Goal: Information Seeking & Learning: Learn about a topic

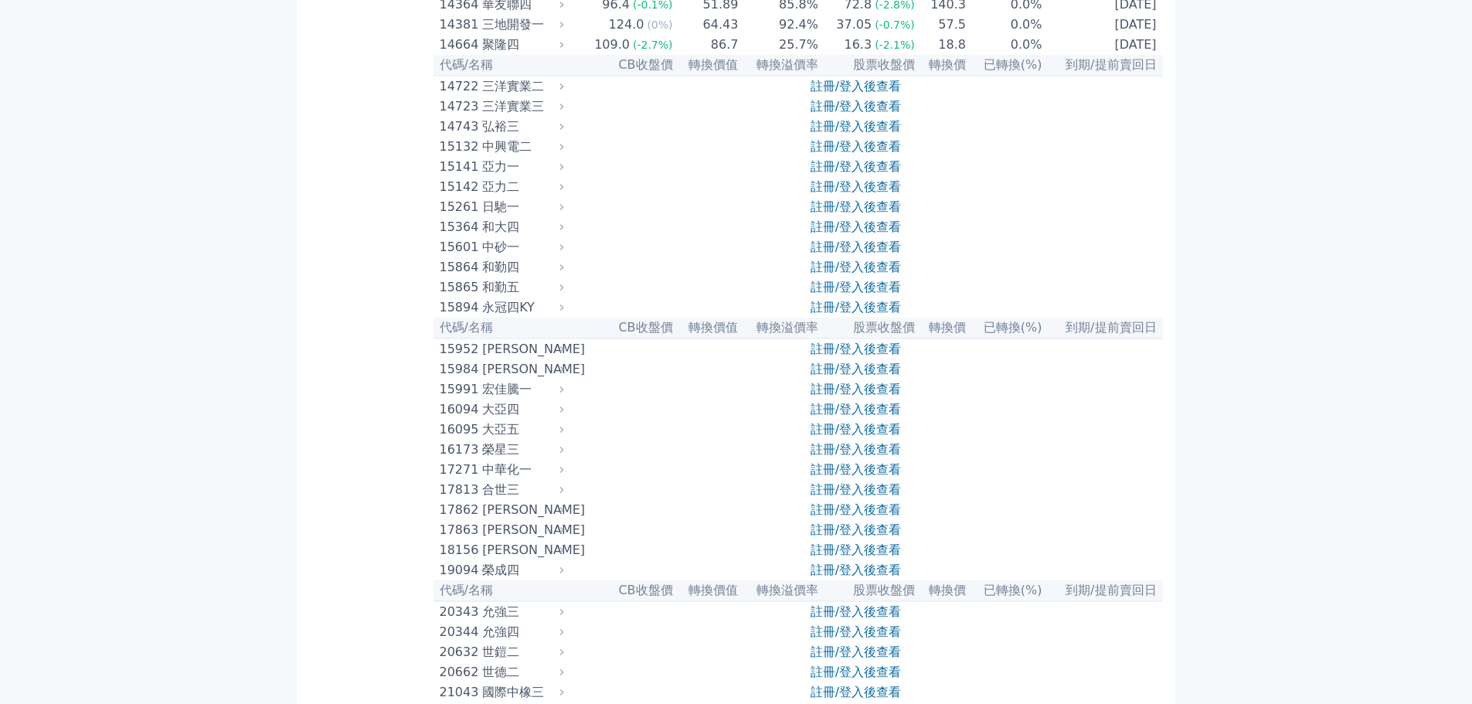
scroll to position [618, 0]
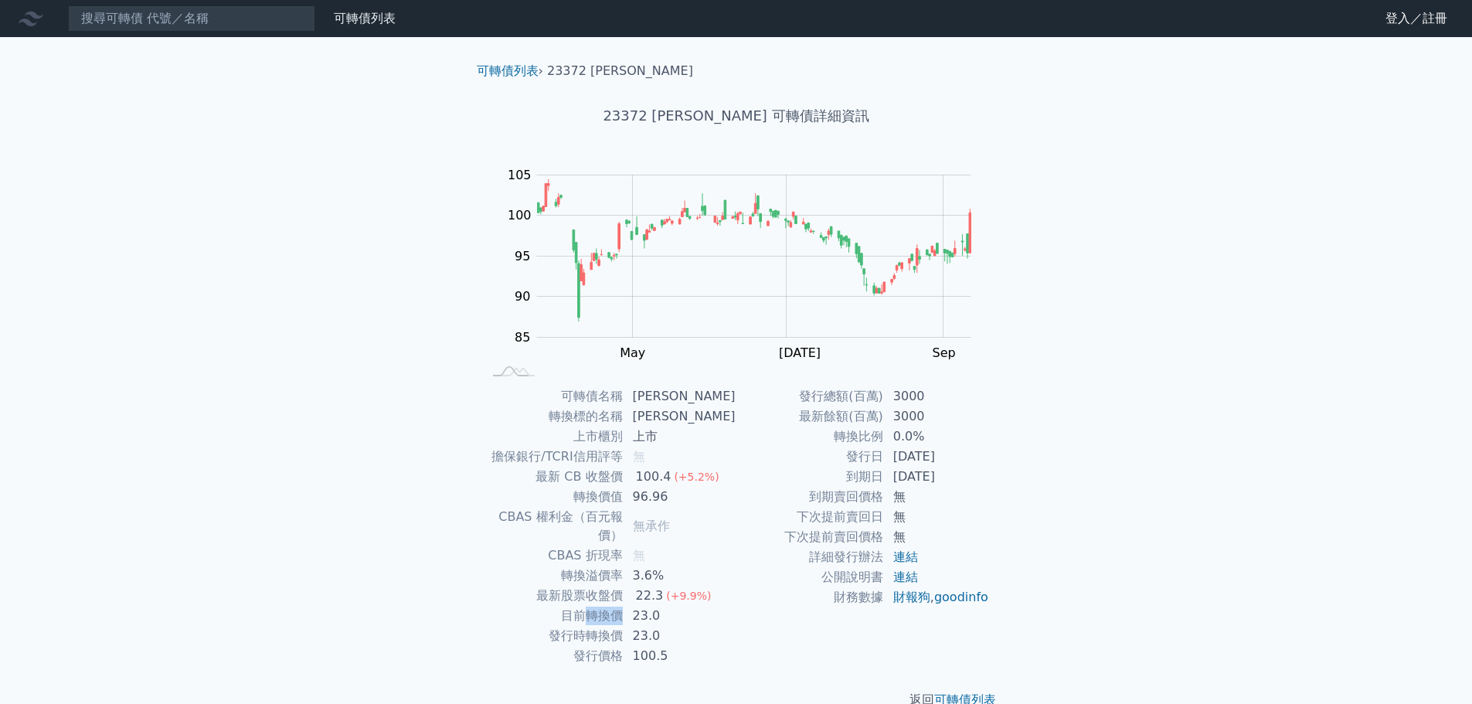
drag, startPoint x: 597, startPoint y: 598, endPoint x: 630, endPoint y: 600, distance: 33.3
click at [624, 606] on td "目前轉換價" at bounding box center [553, 616] width 141 height 20
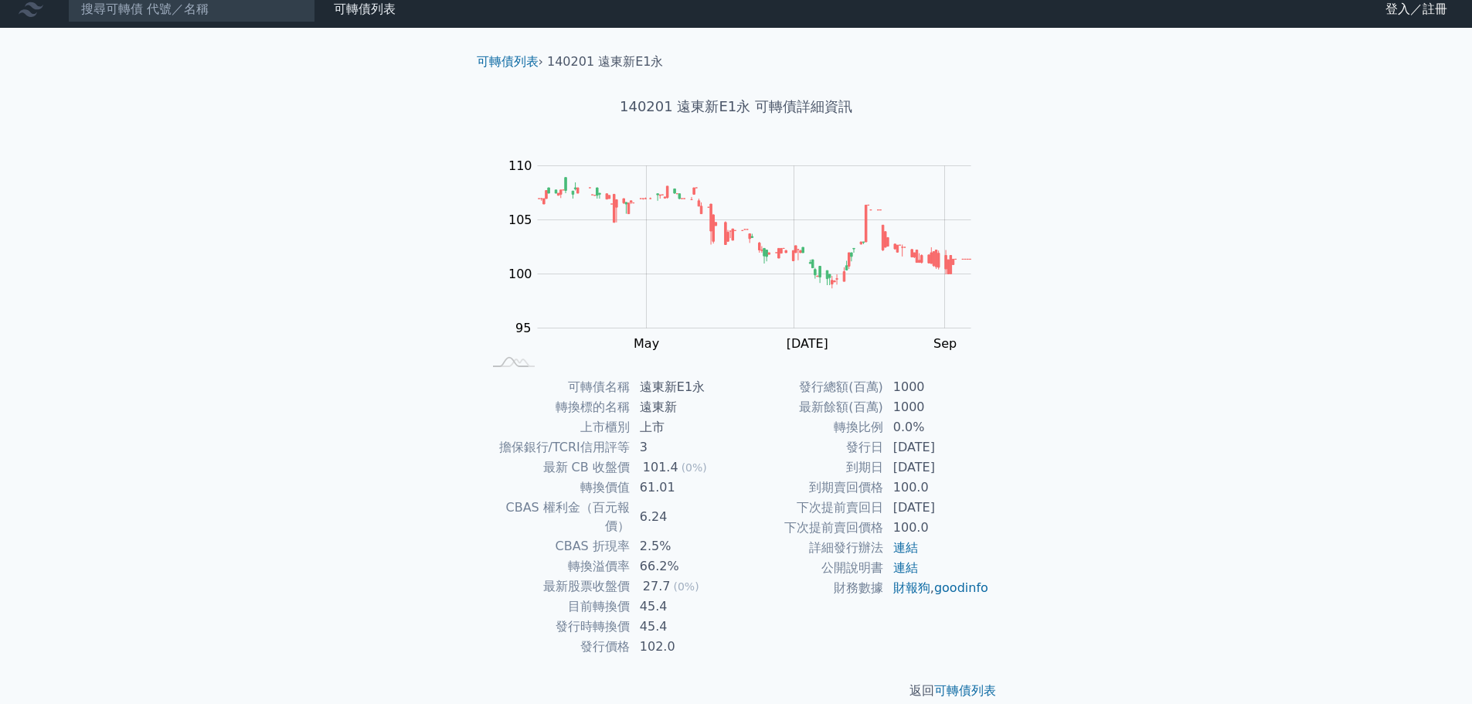
scroll to position [12, 0]
